Goal: Task Accomplishment & Management: Manage account settings

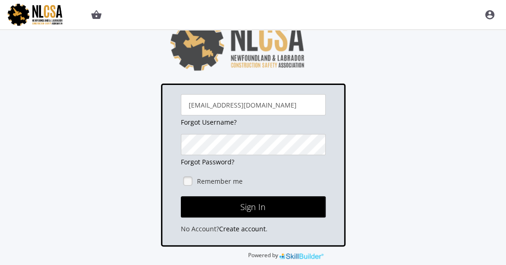
scroll to position [138, 0]
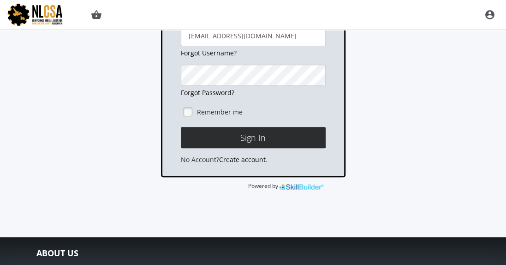
click at [253, 138] on button "Sign In" at bounding box center [253, 137] width 145 height 21
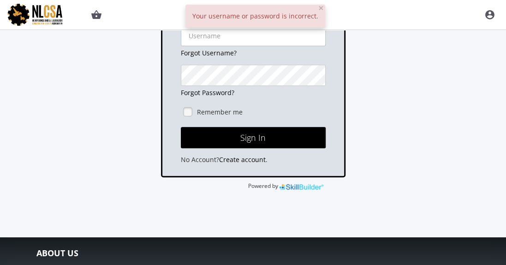
type input "rleal@basecorp.com"
click at [318, 9] on span "×" at bounding box center [321, 7] width 6 height 13
